Goal: Task Accomplishment & Management: Manage account settings

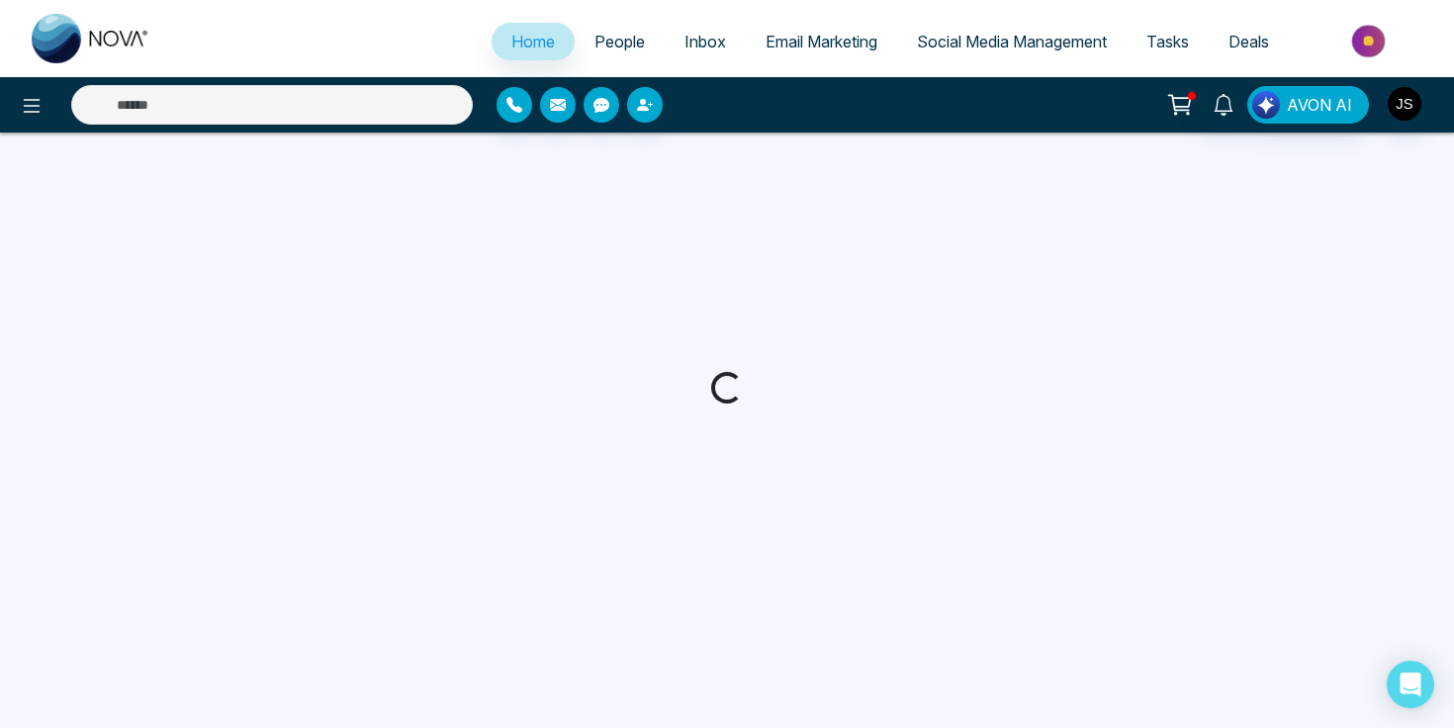
select select "*"
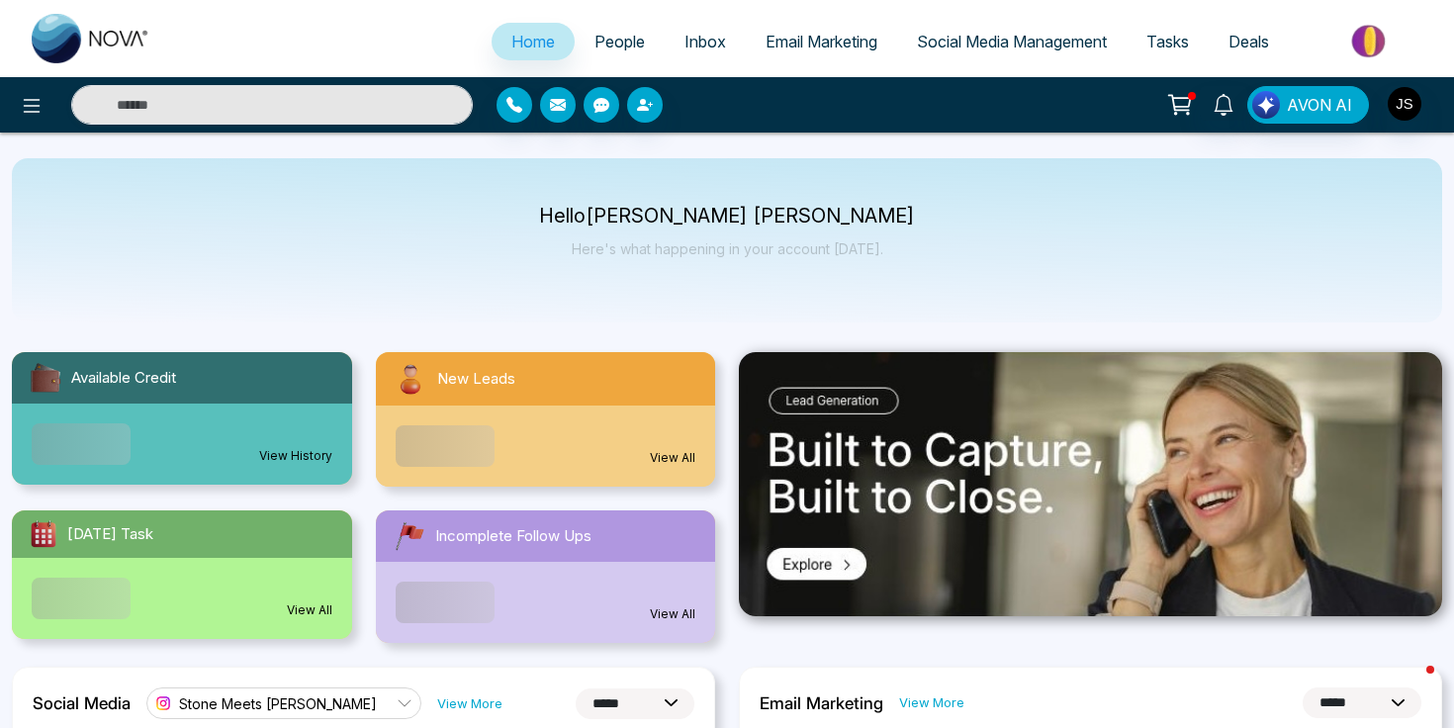
click at [1188, 47] on link "Tasks" at bounding box center [1168, 42] width 82 height 38
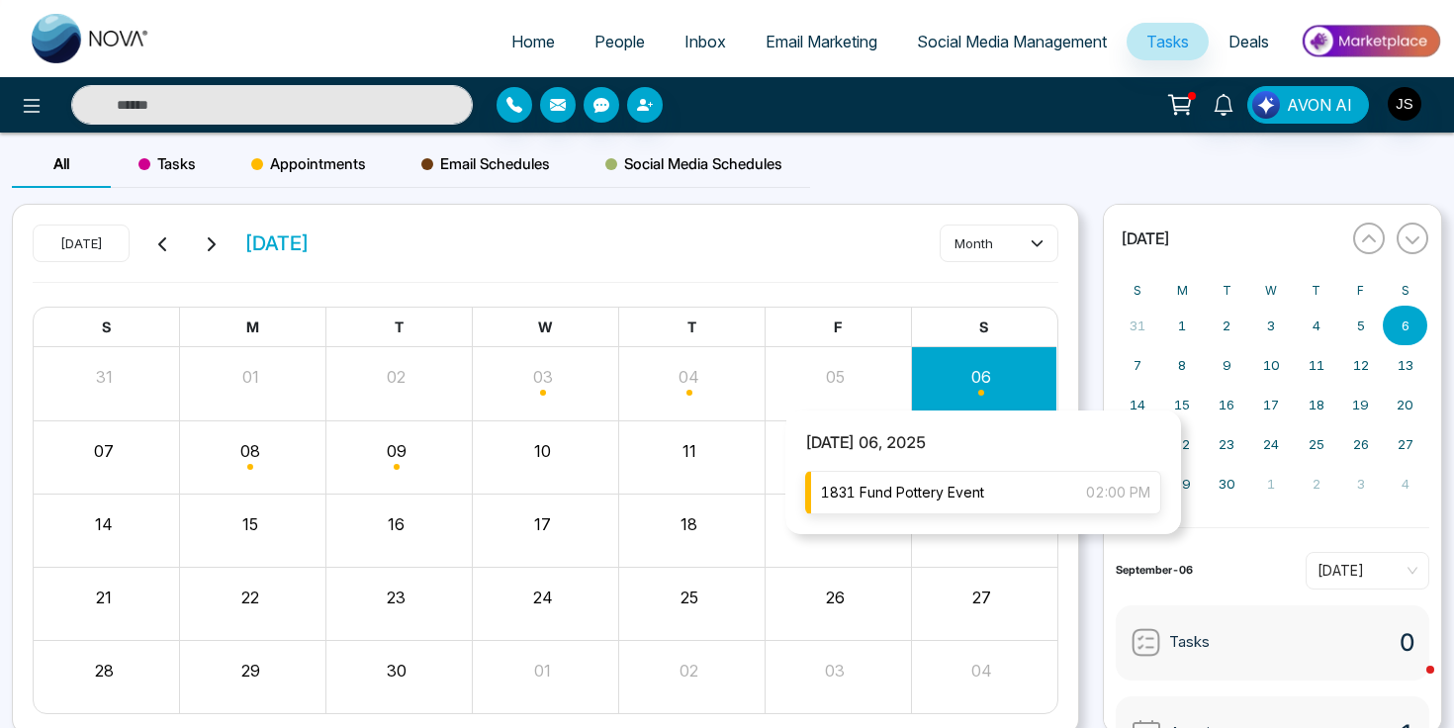
click at [946, 488] on span "1831 Fund Pottery Event" at bounding box center [902, 493] width 163 height 22
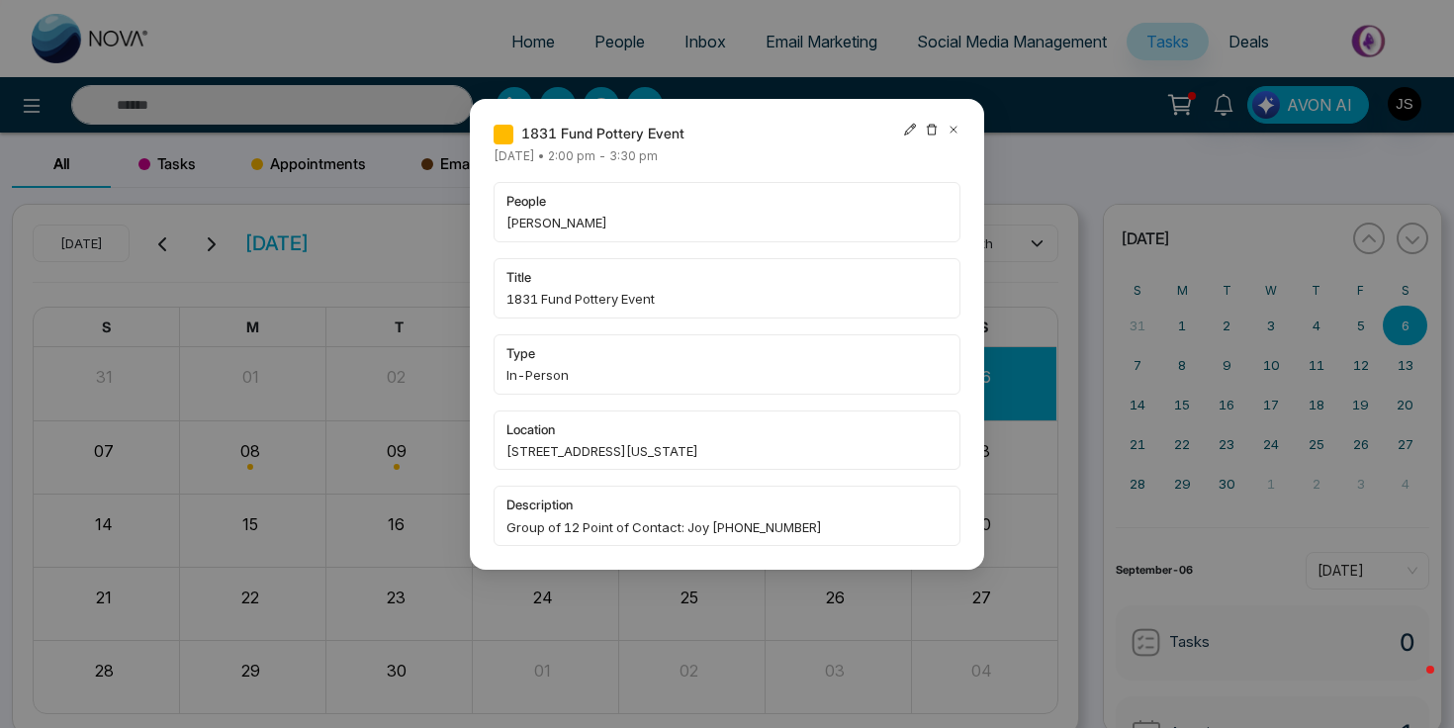
click at [652, 456] on span "[STREET_ADDRESS][US_STATE]" at bounding box center [726, 451] width 441 height 20
